Goal: Transaction & Acquisition: Download file/media

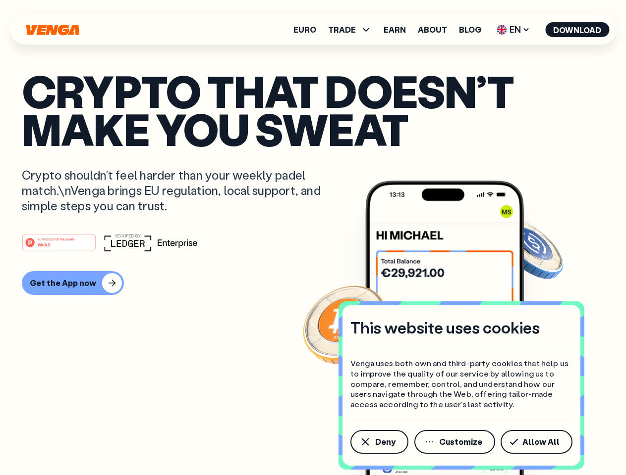
click at [313, 238] on div "#1 PRODUCT OF THE MONTH Web3" at bounding box center [313, 243] width 582 height 18
click at [378, 442] on span "Deny" at bounding box center [385, 442] width 20 height 8
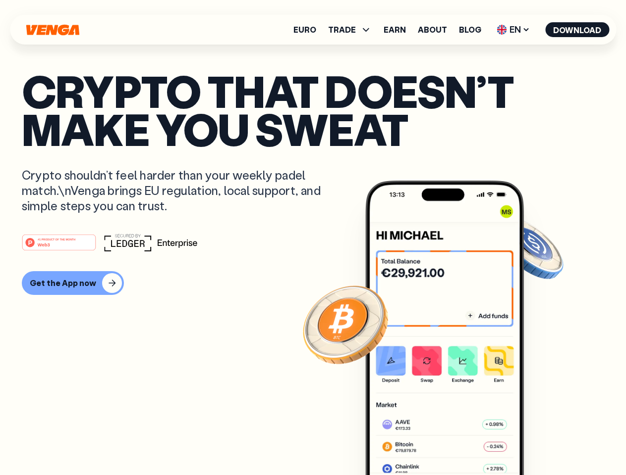
click at [455, 442] on img at bounding box center [444, 347] width 158 height 332
click at [538, 442] on article "Crypto that doesn’t make you sweat Crypto shouldn’t feel harder than your weekl…" at bounding box center [313, 257] width 582 height 371
click at [353, 30] on span "TRADE" at bounding box center [342, 30] width 28 height 8
click at [513, 30] on span "EN" at bounding box center [513, 30] width 40 height 16
click at [577, 30] on button "Download" at bounding box center [577, 29] width 64 height 15
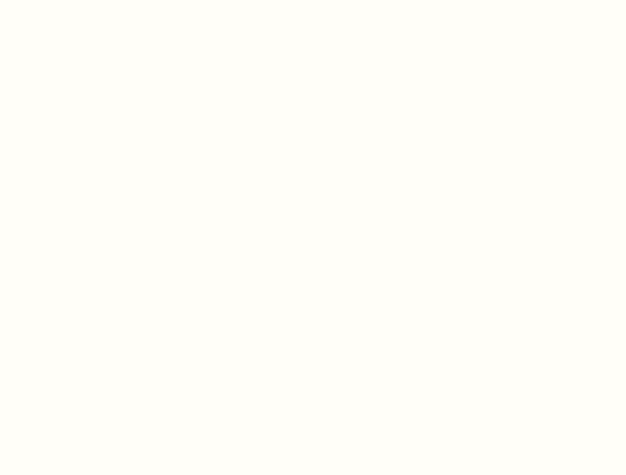
click at [313, 0] on html "This website uses cookies Venga uses both own and third-party cookies that help…" at bounding box center [313, 0] width 626 height 0
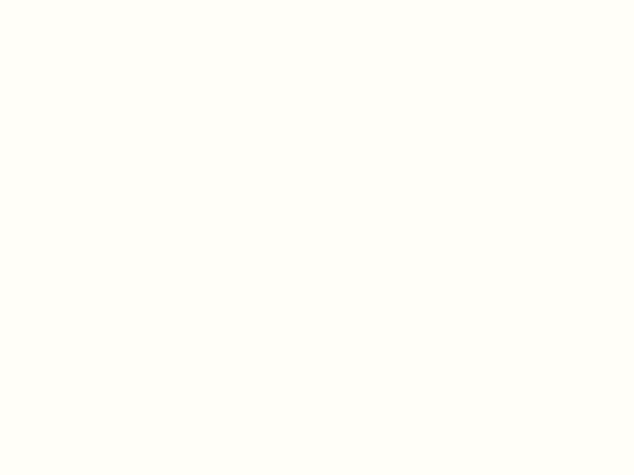
click at [71, 0] on html "This website uses cookies Venga uses both own and third-party cookies that help…" at bounding box center [317, 0] width 634 height 0
click at [60, 0] on html "This website uses cookies Venga uses both own and third-party cookies that help…" at bounding box center [317, 0] width 634 height 0
